Goal: Information Seeking & Learning: Understand process/instructions

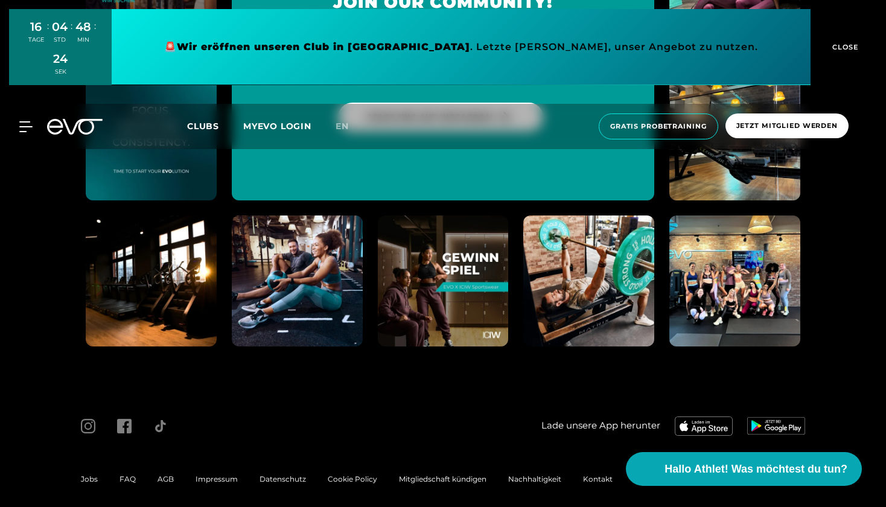
scroll to position [5528, 0]
click at [167, 475] on span "AGB" at bounding box center [165, 479] width 16 height 9
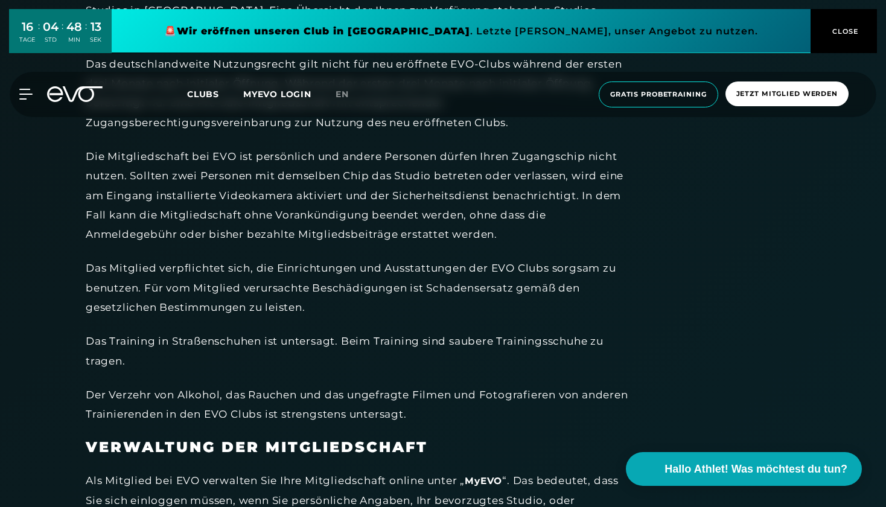
scroll to position [2913, 0]
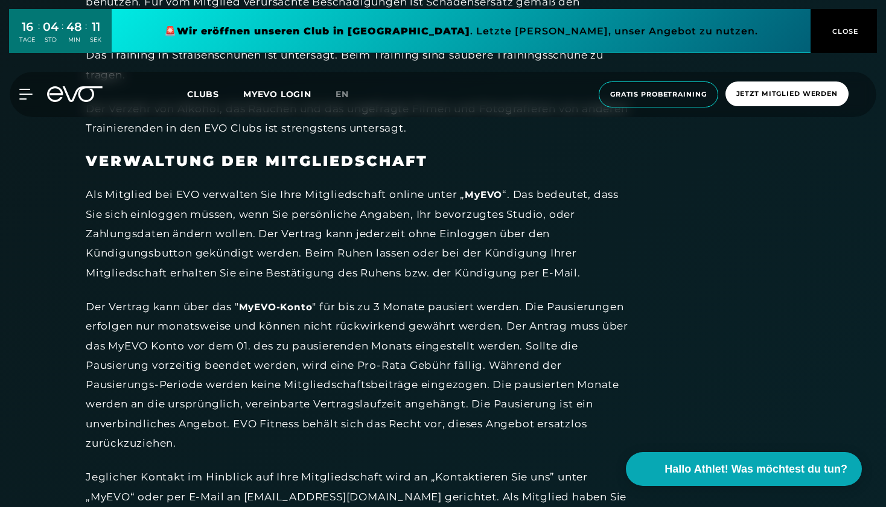
drag, startPoint x: 399, startPoint y: 286, endPoint x: 434, endPoint y: 474, distance: 190.9
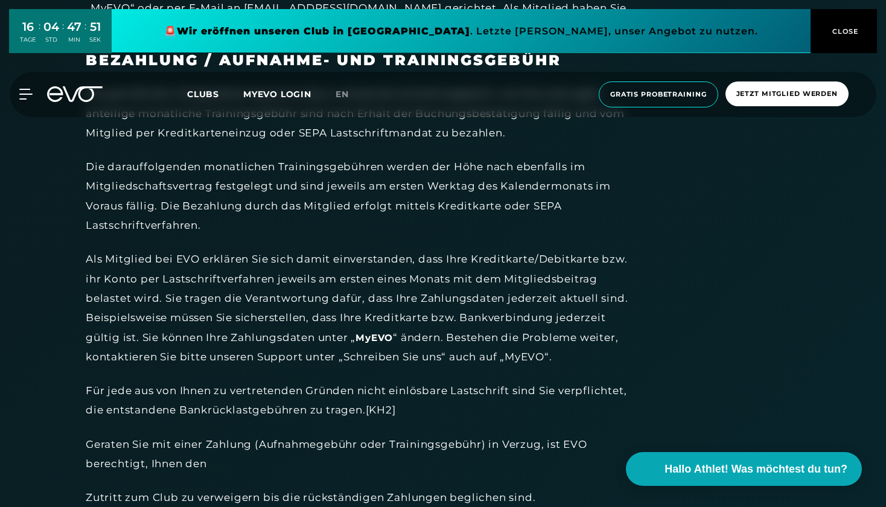
scroll to position [3511, 0]
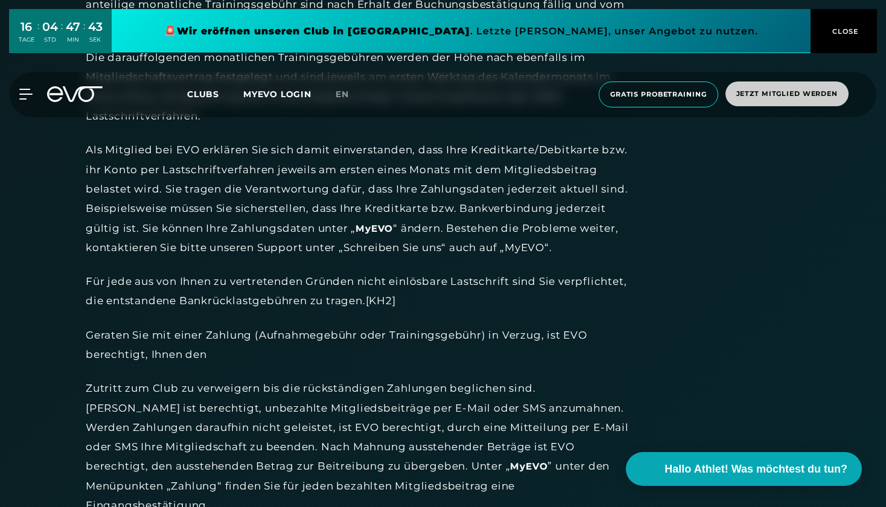
click at [837, 33] on span "CLOSE" at bounding box center [844, 31] width 30 height 11
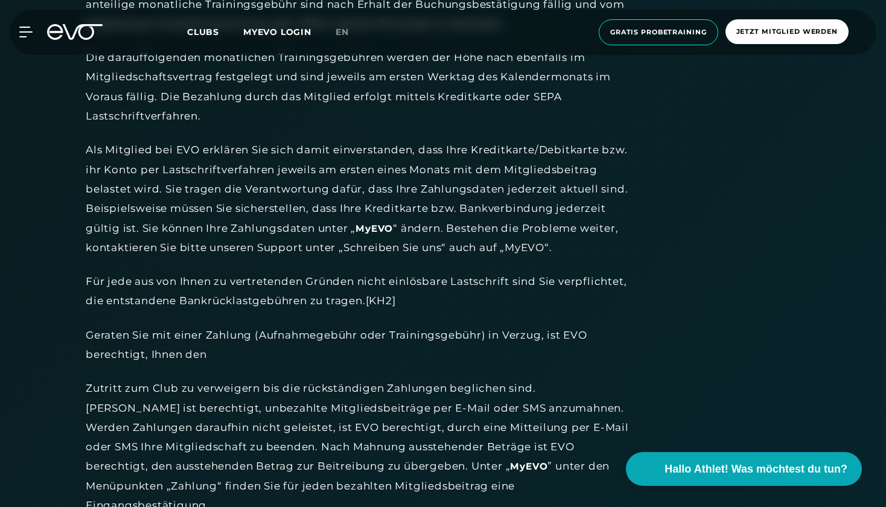
click at [413, 325] on div "Geraten Sie mit einer Zahlung (Aufnahmegebühr oder Trainingsgebühr) in Verzug, …" at bounding box center [357, 344] width 543 height 39
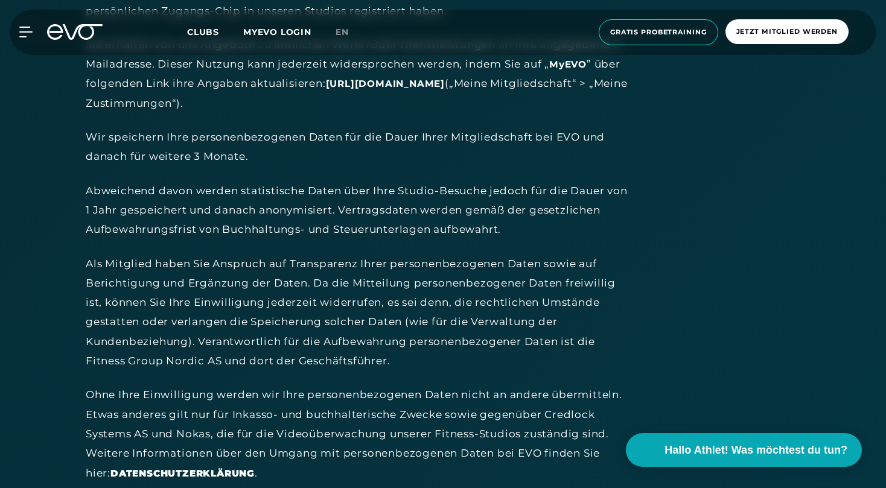
scroll to position [1452, 0]
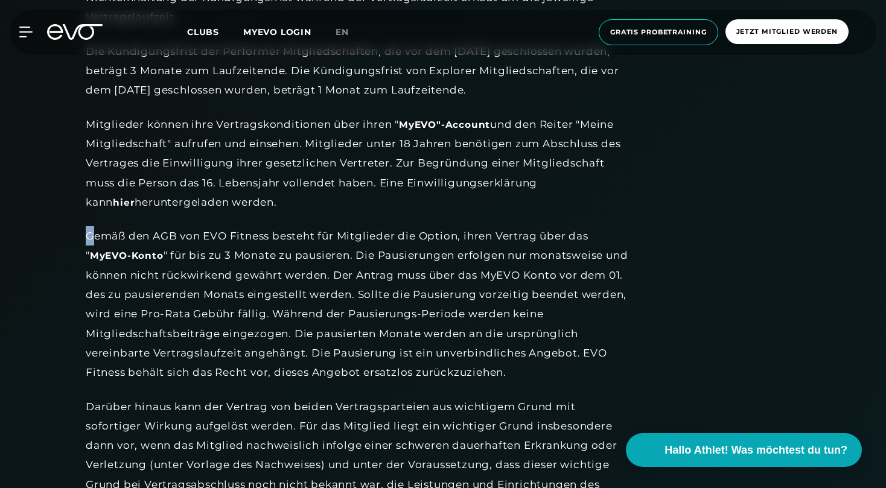
click at [89, 229] on div "Gemäß den AGB von EVO Fitness besteht für Mitglieder die Option, ihren Vertrag …" at bounding box center [357, 304] width 543 height 156
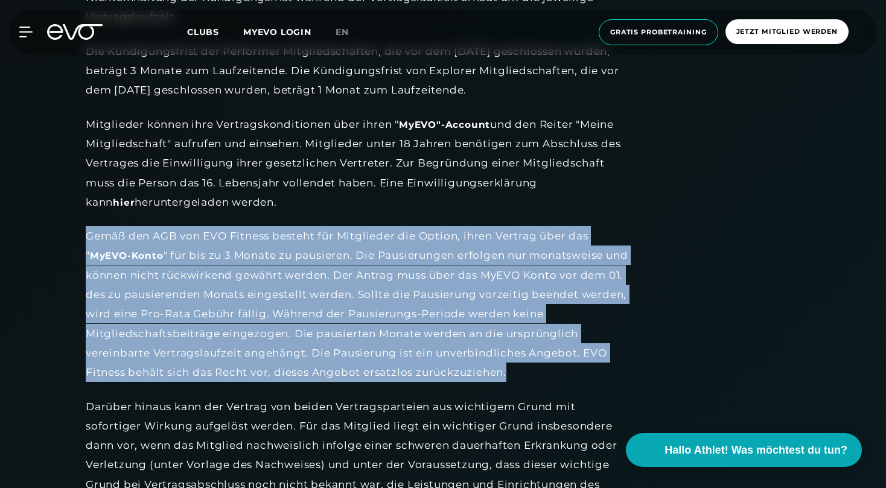
drag, startPoint x: 88, startPoint y: 229, endPoint x: 513, endPoint y: 358, distance: 444.0
click at [513, 358] on div "Gemäß den AGB von EVO Fitness besteht für Mitglieder die Option, ihren Vertrag …" at bounding box center [357, 304] width 543 height 156
copy div "Gemäß den AGB von EVO Fitness besteht für Mitglieder die Option, ihren Vertrag …"
click at [336, 35] on span "en" at bounding box center [342, 32] width 13 height 11
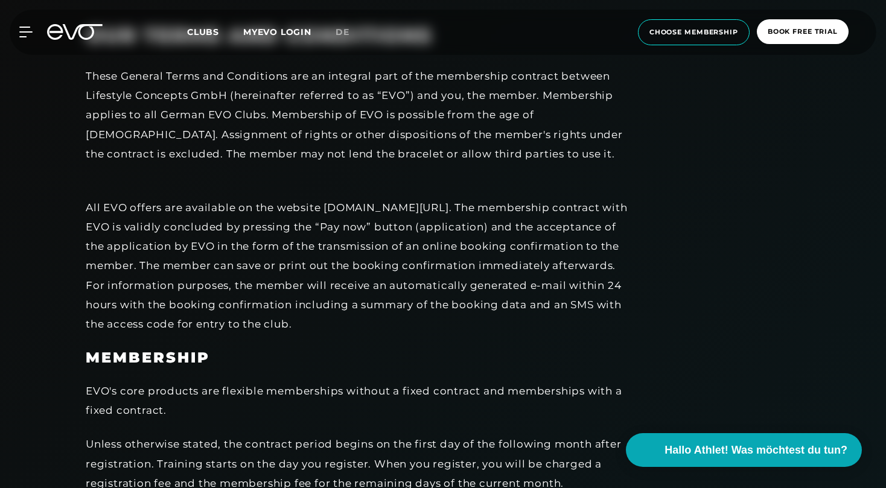
scroll to position [2721, 0]
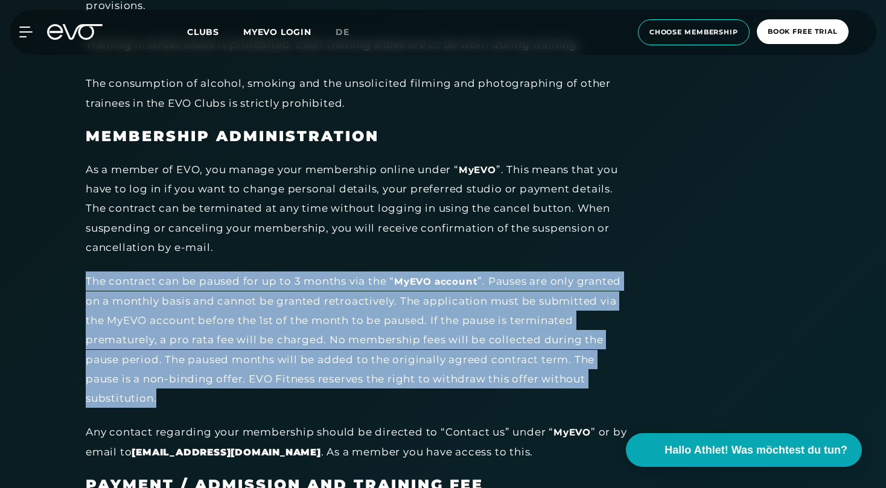
drag, startPoint x: 83, startPoint y: 240, endPoint x: 197, endPoint y: 355, distance: 162.1
copy div "The contract can be paused for up to 3 months via the “ MyEVO account ”. Pauses…"
